Goal: Transaction & Acquisition: Purchase product/service

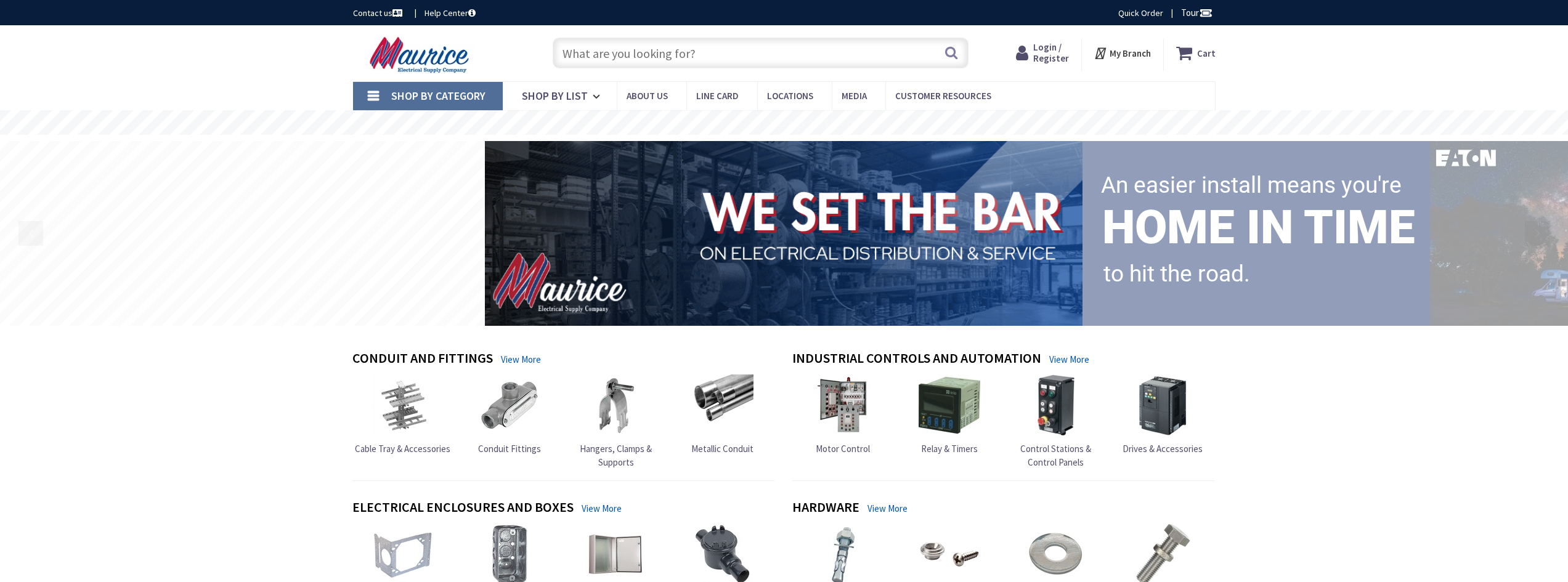
click at [1046, 52] on span "Login / Register" at bounding box center [1051, 53] width 36 height 23
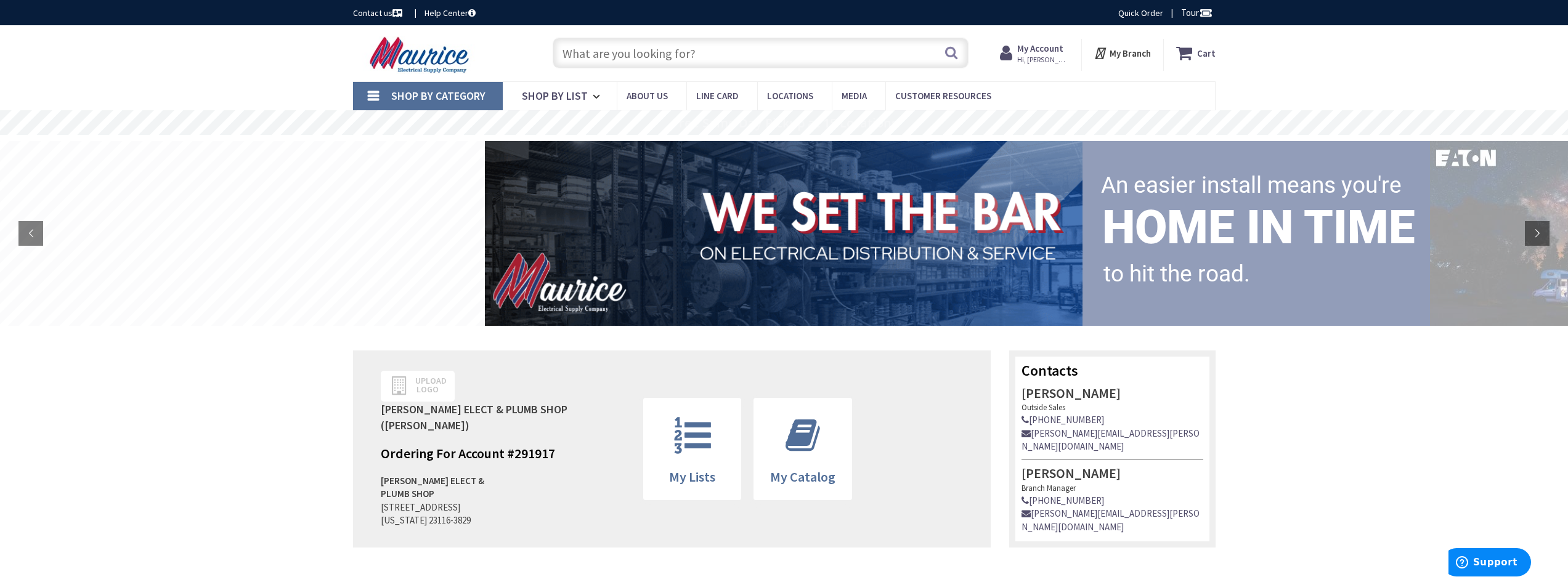
click at [817, 57] on input "text" at bounding box center [760, 52] width 416 height 31
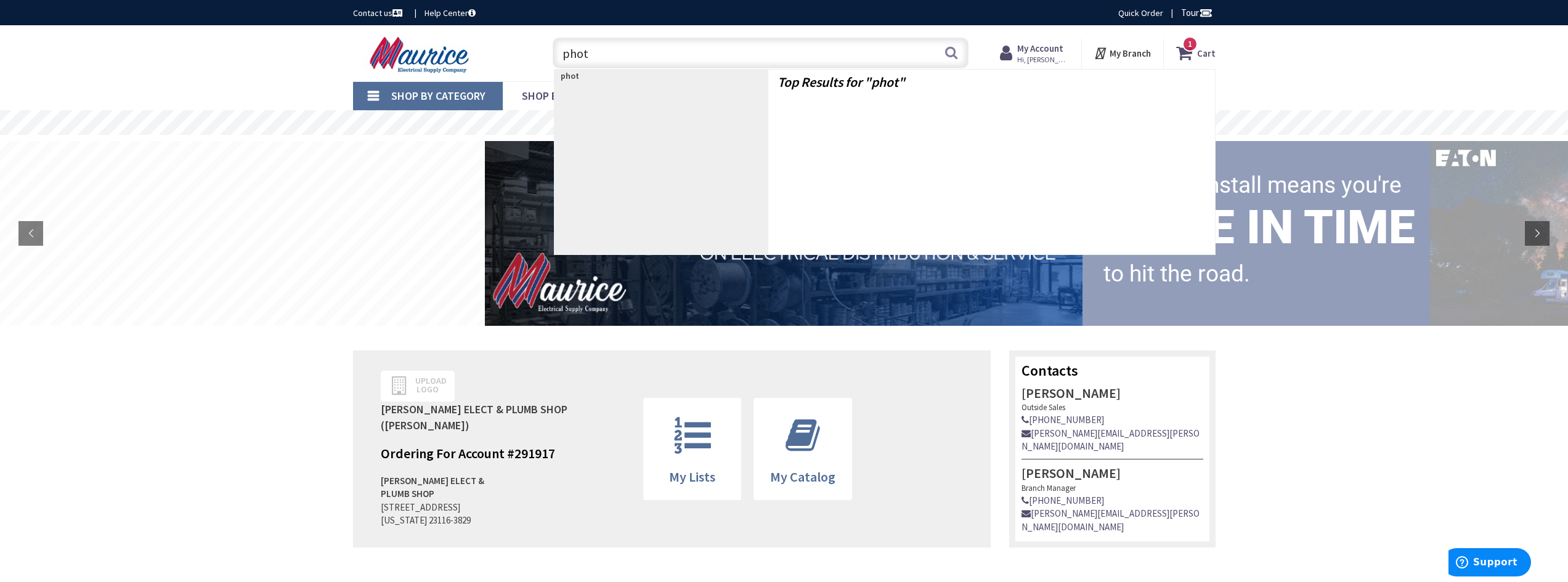
type input "phot"
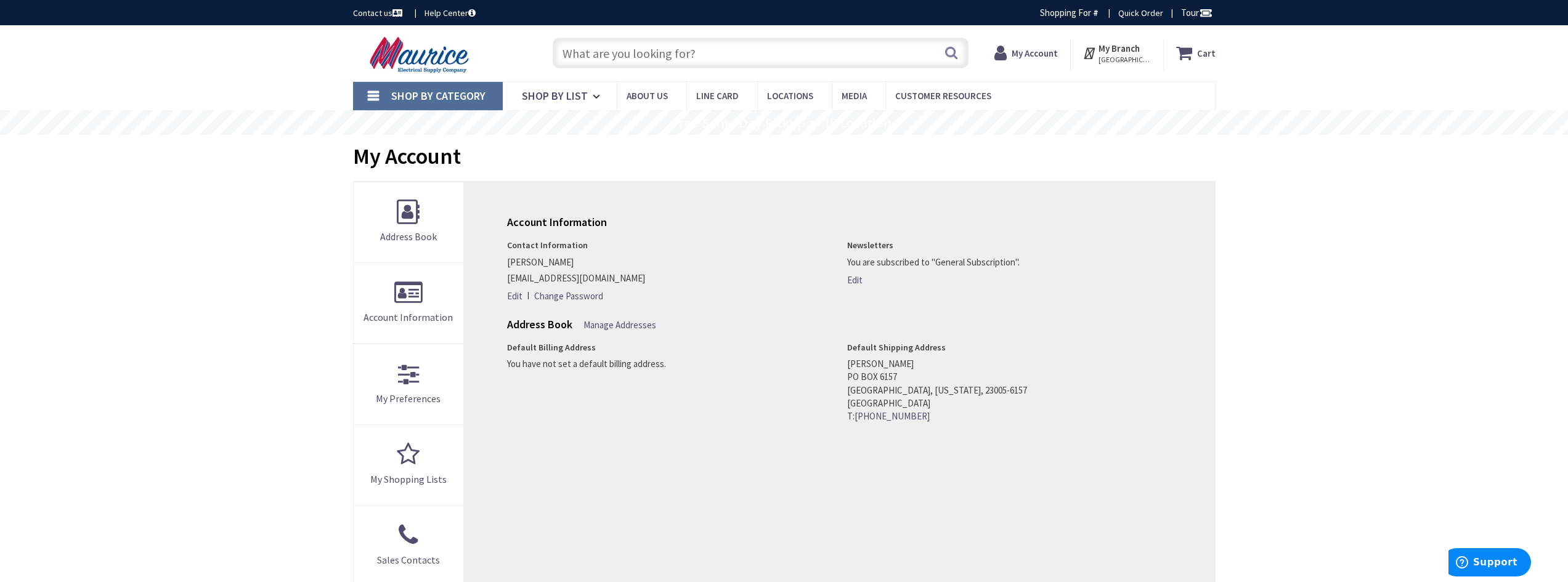
click at [694, 52] on input "text" at bounding box center [760, 52] width 416 height 31
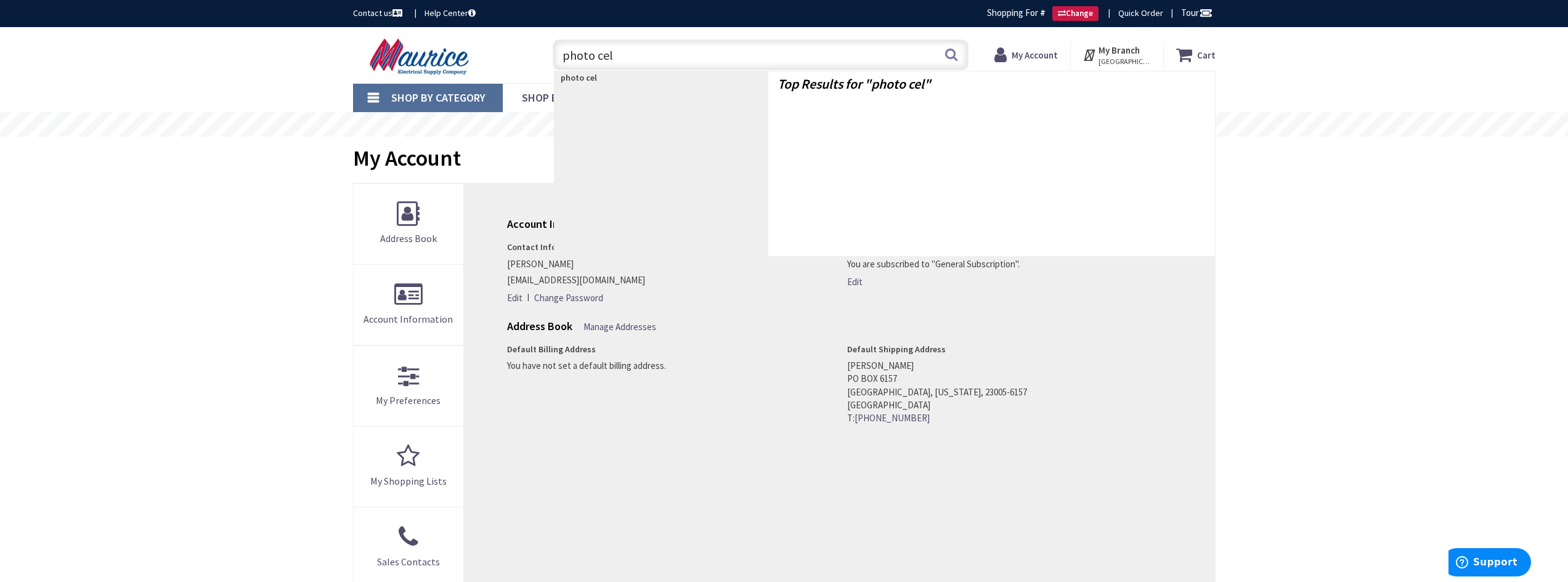
type input "photo cell"
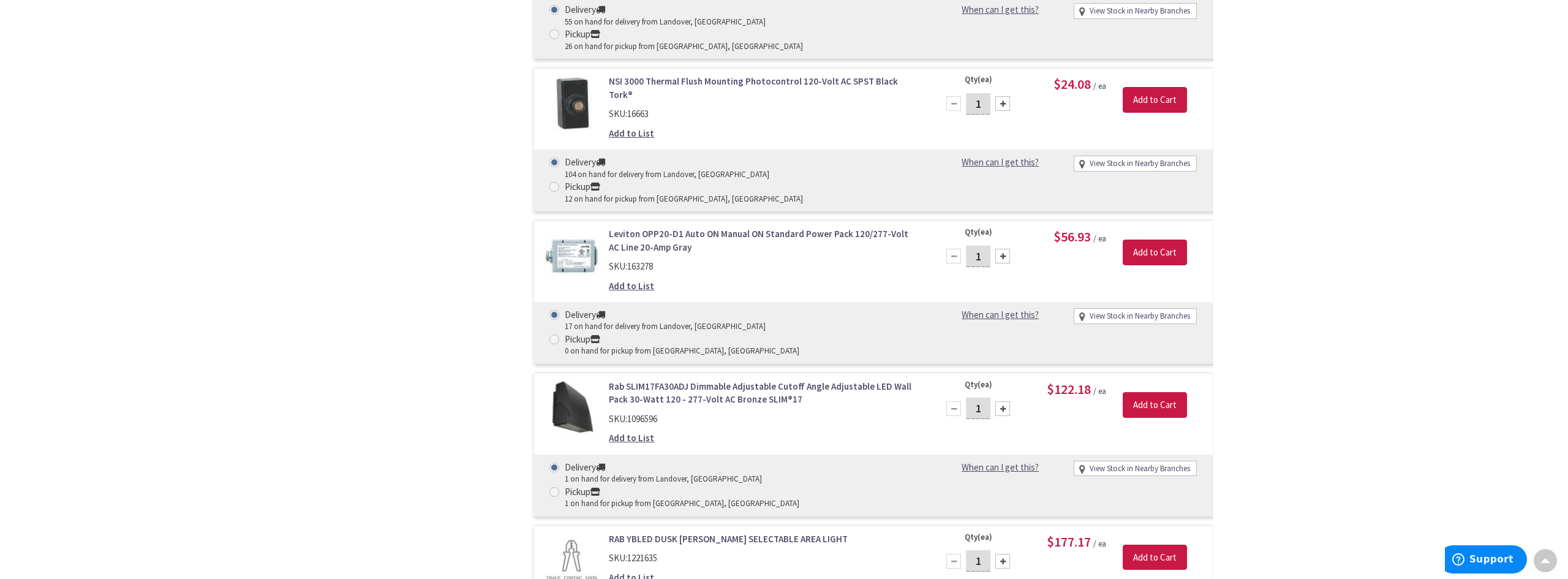
scroll to position [983, 0]
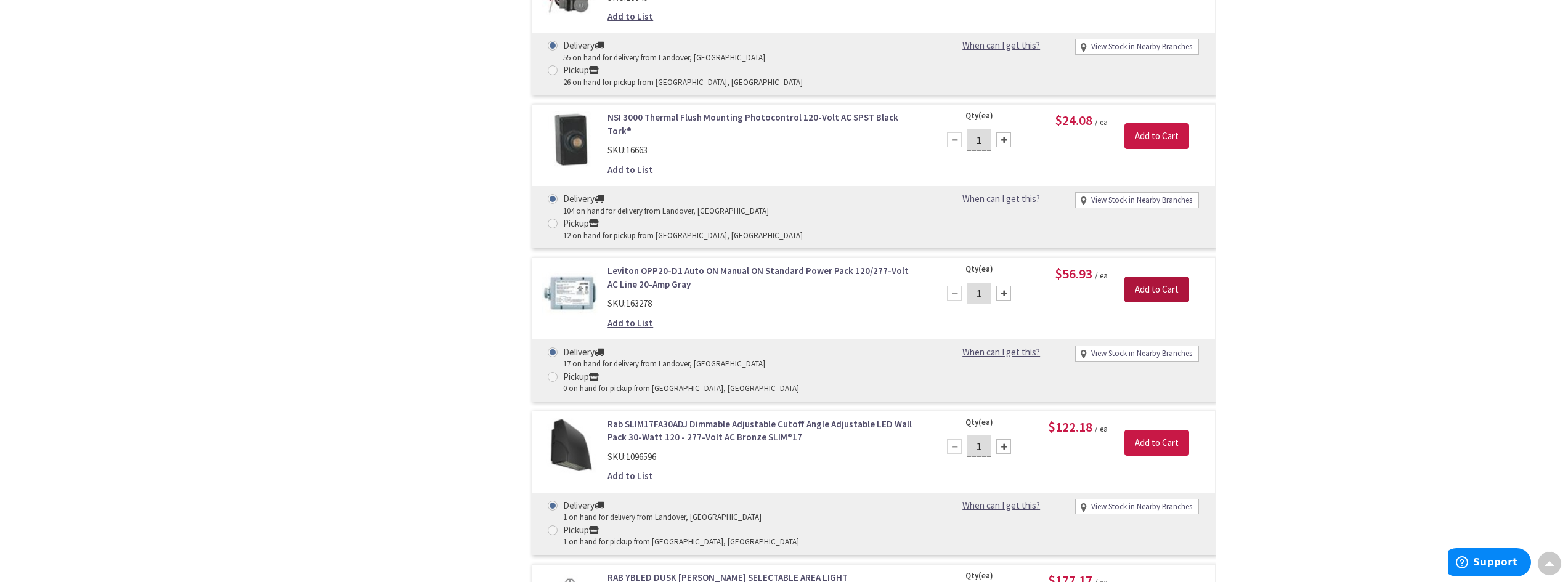
click at [1161, 277] on input "Add to Cart" at bounding box center [1156, 289] width 64 height 26
